Goal: Task Accomplishment & Management: Use online tool/utility

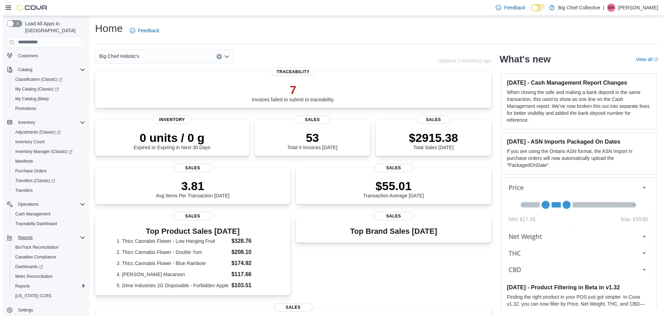
scroll to position [61, 0]
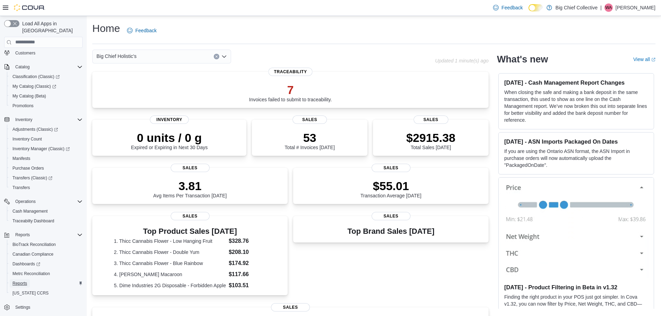
click at [20, 281] on span "Reports" at bounding box center [19, 284] width 15 height 6
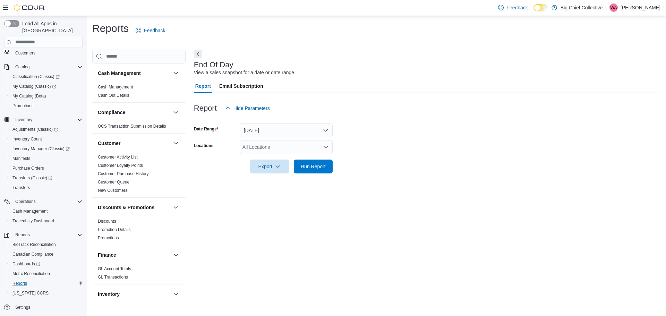
click at [326, 149] on icon "Open list of options" at bounding box center [326, 147] width 6 height 6
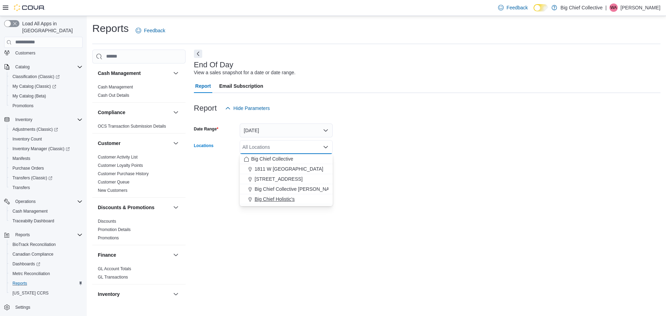
click at [261, 202] on span "Big Chief Holistic's" at bounding box center [275, 199] width 40 height 7
click at [368, 183] on div "End Of Day View a sales snapshot for a date or date range. Report Email Subscri…" at bounding box center [427, 175] width 467 height 251
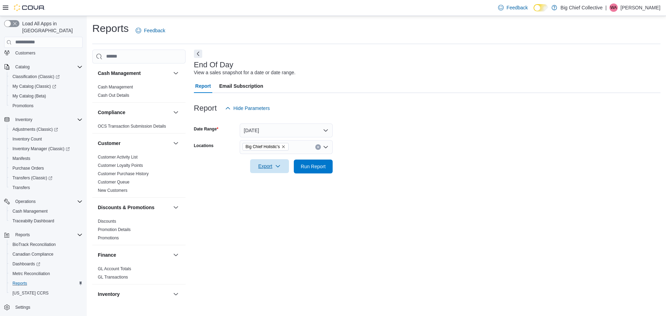
click at [281, 166] on icon "button" at bounding box center [278, 166] width 6 height 6
click at [276, 195] on span "Export to Pdf" at bounding box center [270, 195] width 31 height 6
